Goal: Register for event/course

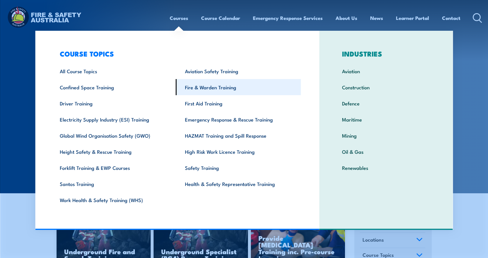
click at [206, 88] on link "Fire & Warden Training" at bounding box center [238, 87] width 125 height 16
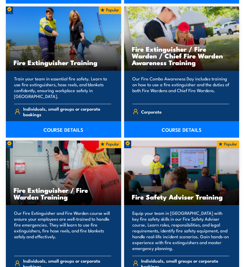
scroll to position [909, 0]
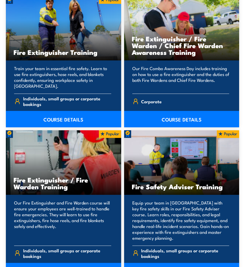
click at [53, 176] on h3 "Fire Extinguisher / Fire Warden Training" at bounding box center [63, 182] width 100 height 13
click at [70, 208] on p "Our Fire Extinguisher and Fire Warden course will ensure your employees are wel…" at bounding box center [62, 220] width 97 height 41
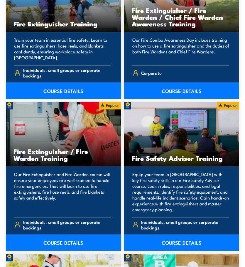
scroll to position [938, 0]
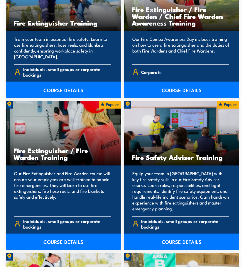
click at [68, 233] on link "COURSE DETAILS" at bounding box center [63, 241] width 115 height 16
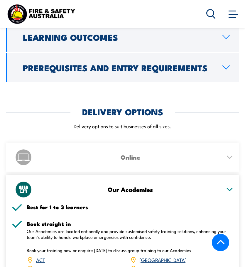
scroll to position [792, 0]
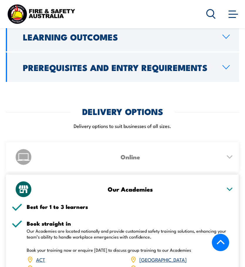
click at [229, 155] on icon at bounding box center [229, 156] width 5 height 3
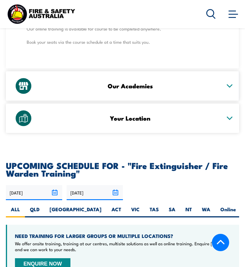
scroll to position [968, 0]
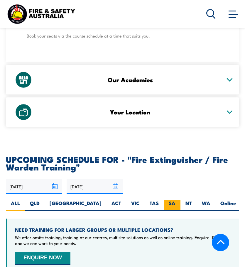
click at [164, 200] on label "SA" at bounding box center [172, 205] width 17 height 11
click at [175, 200] on input "SA" at bounding box center [177, 202] width 4 height 4
radio input "true"
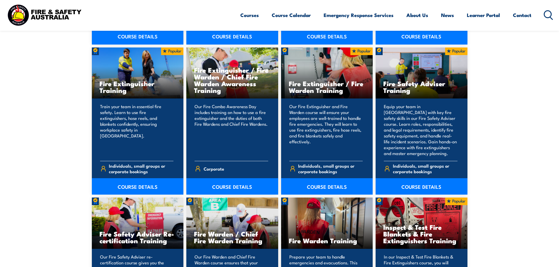
scroll to position [557, 0]
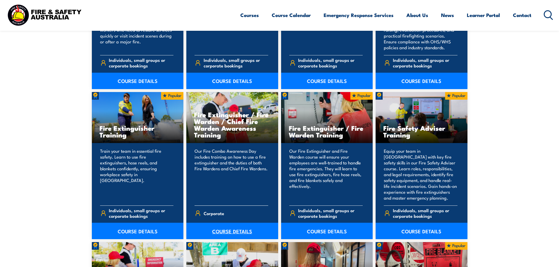
click at [217, 231] on link "COURSE DETAILS" at bounding box center [232, 231] width 92 height 16
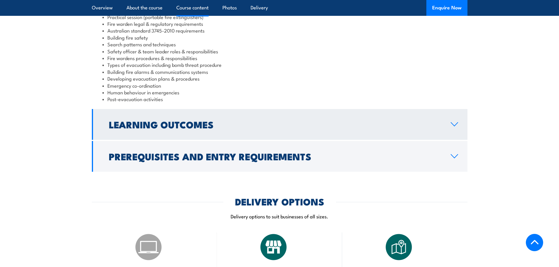
scroll to position [616, 0]
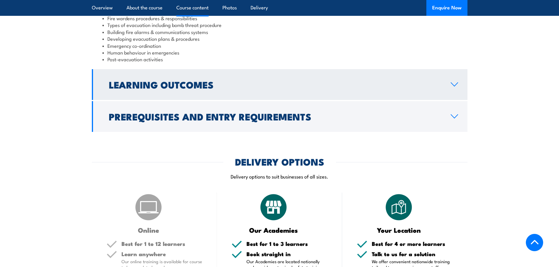
click at [452, 82] on icon at bounding box center [454, 84] width 8 height 5
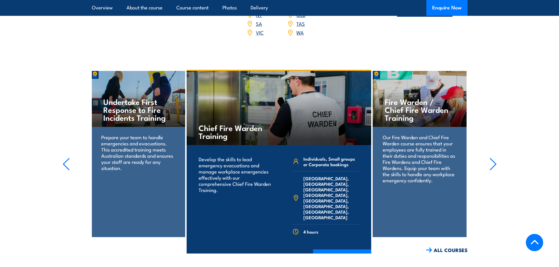
scroll to position [825, 0]
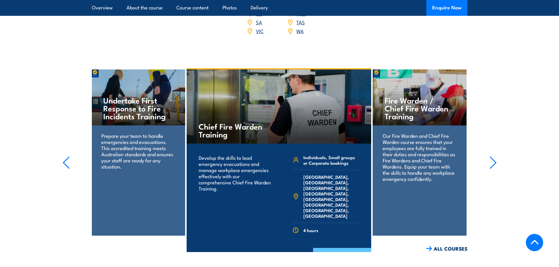
click at [353, 248] on link "COURSE DETAILS" at bounding box center [342, 255] width 58 height 15
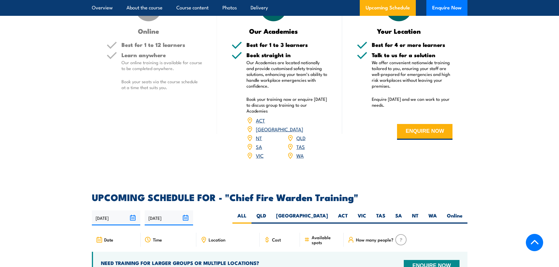
scroll to position [997, 0]
